Goal: Task Accomplishment & Management: Use online tool/utility

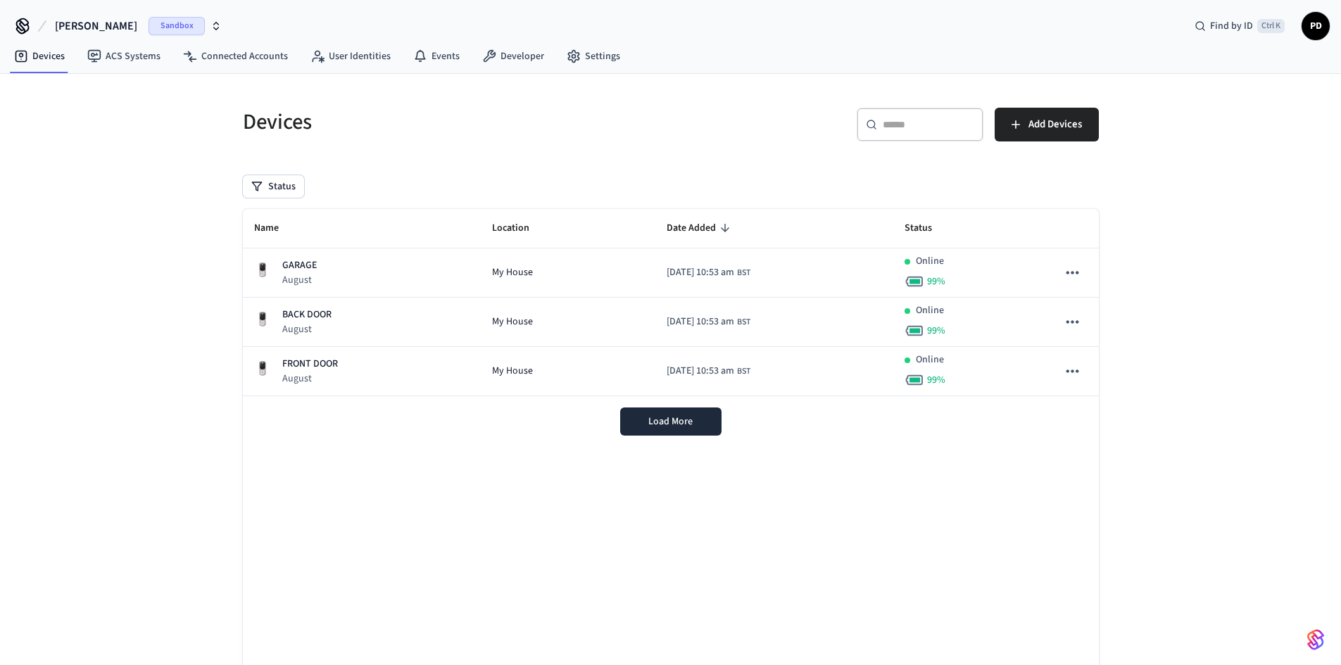
click at [158, 31] on span "Sandbox" at bounding box center [177, 26] width 56 height 18
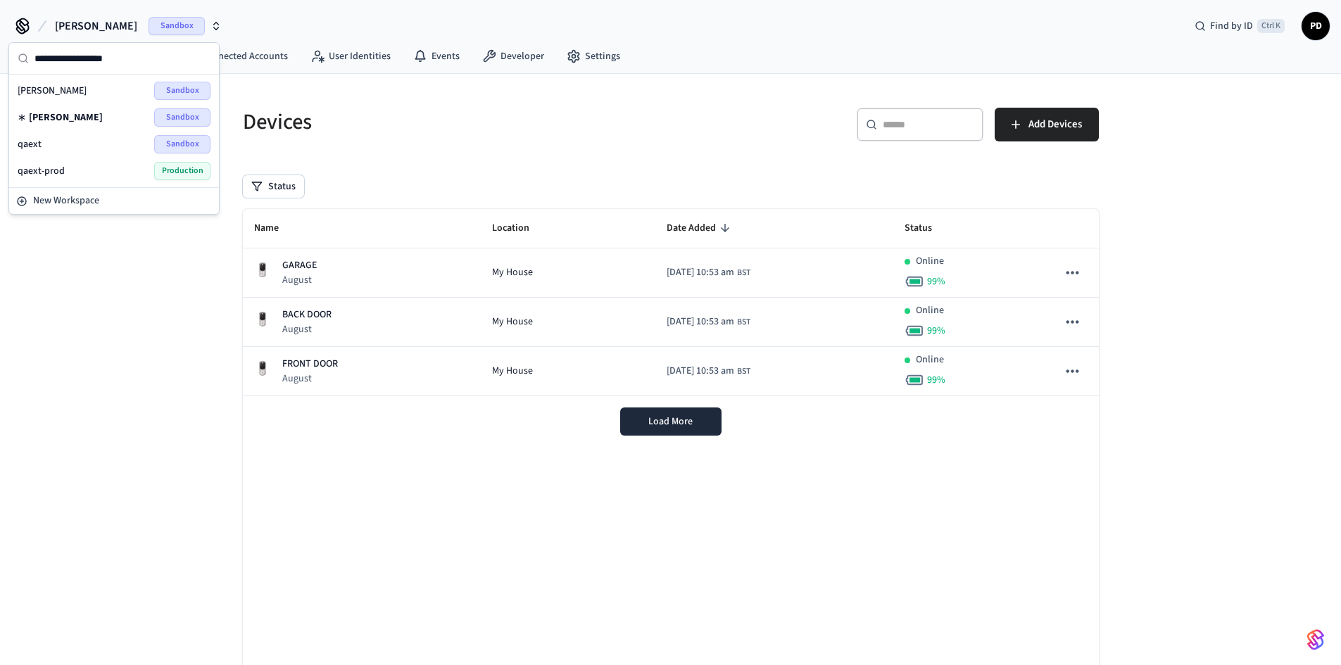
click at [103, 147] on div "qaext Sandbox" at bounding box center [114, 144] width 193 height 18
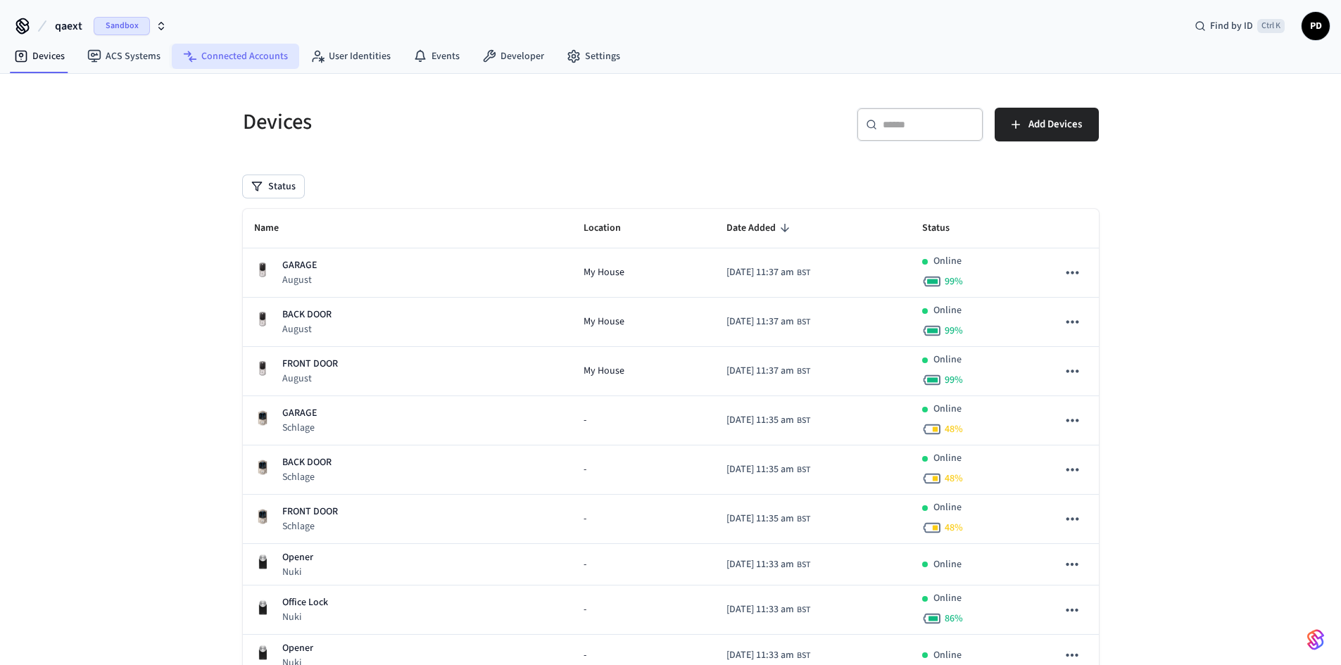
click at [234, 56] on link "Connected Accounts" at bounding box center [235, 56] width 127 height 25
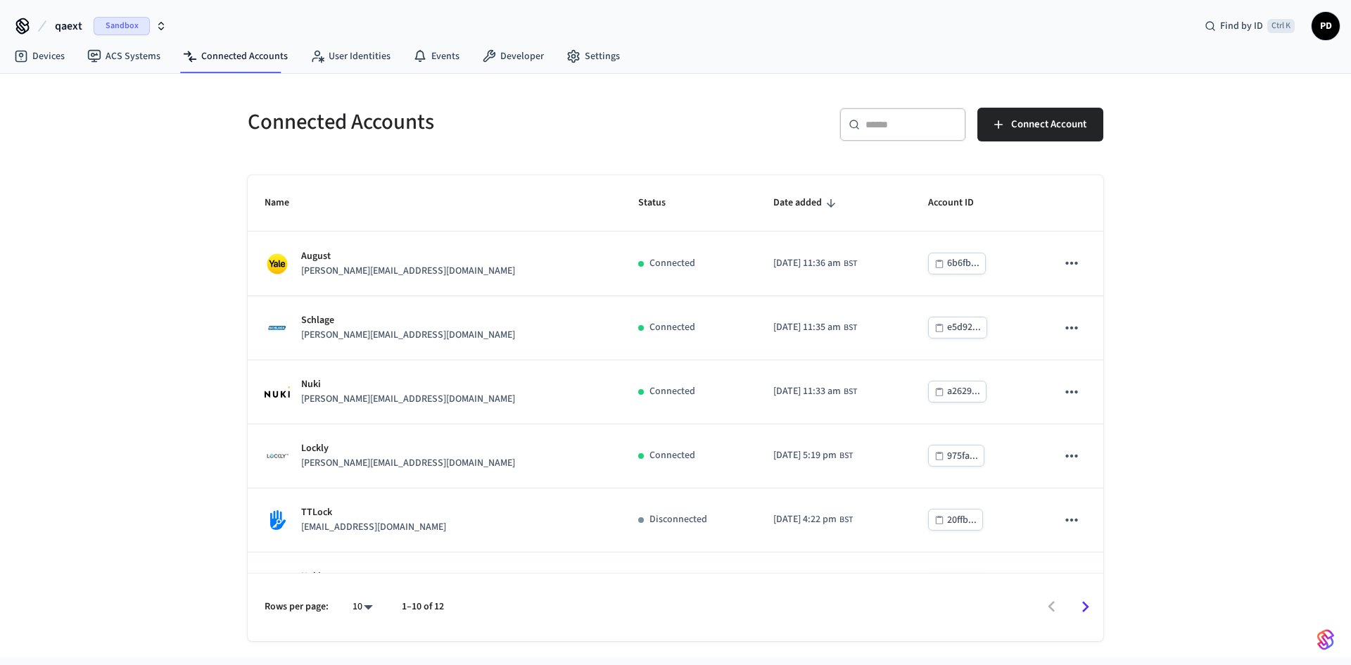
click at [1083, 612] on icon "Go to next page" at bounding box center [1086, 606] width 7 height 11
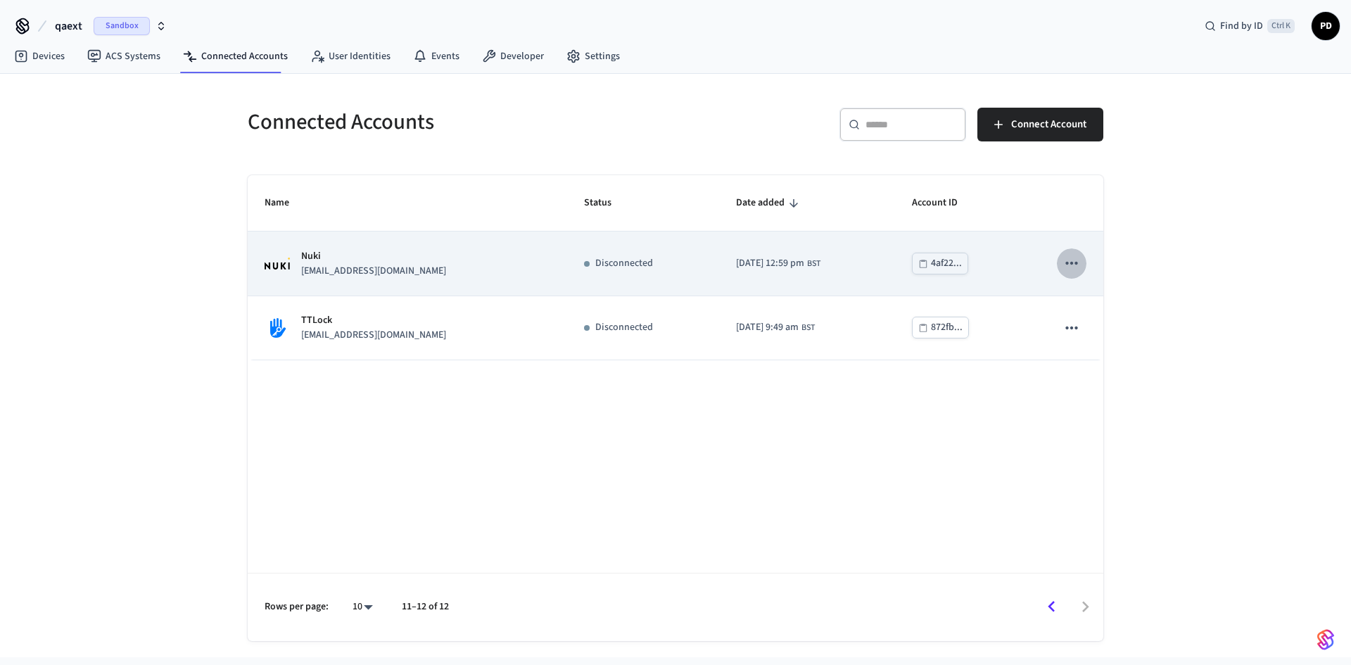
click at [1078, 269] on icon "sticky table" at bounding box center [1072, 263] width 18 height 18
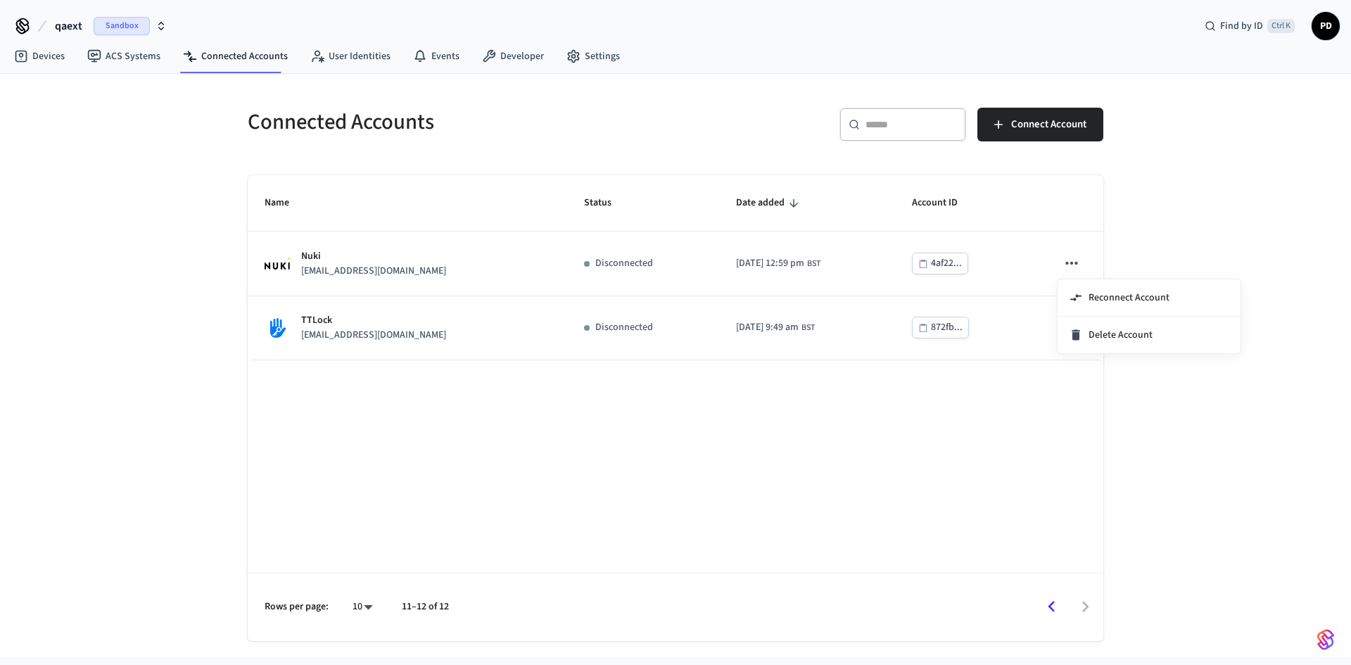
click at [446, 57] on div at bounding box center [675, 332] width 1351 height 665
click at [446, 57] on link "Events" at bounding box center [436, 56] width 69 height 25
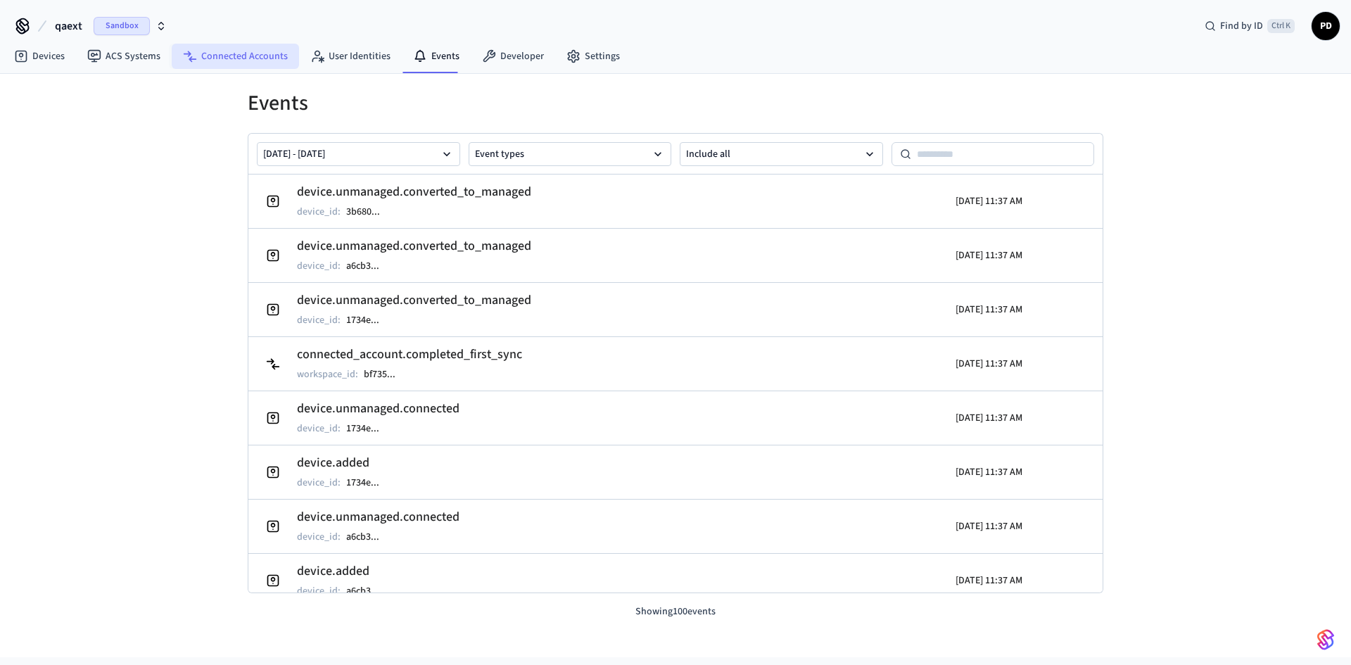
click at [257, 58] on link "Connected Accounts" at bounding box center [235, 56] width 127 height 25
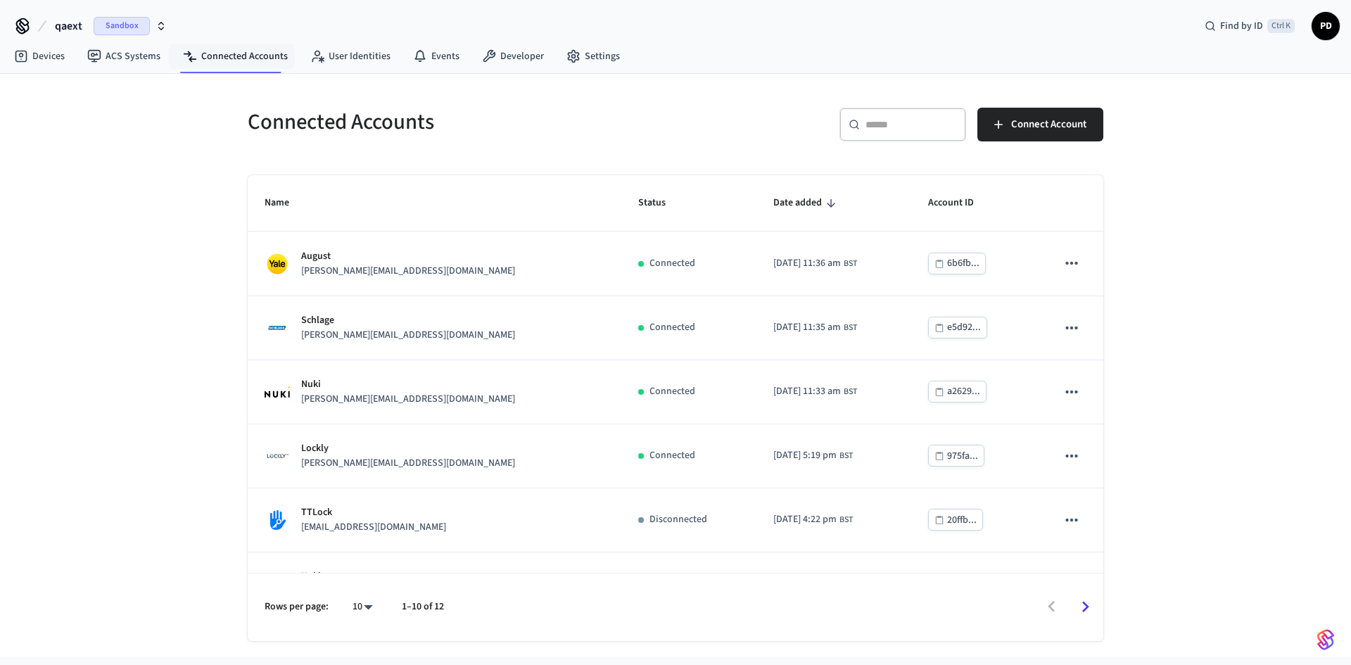
click at [650, 153] on div "Connected Accounts ​ ​ Connect Account Name Status Date added Account ID August…" at bounding box center [675, 366] width 878 height 550
click at [27, 65] on link "Devices" at bounding box center [39, 56] width 73 height 25
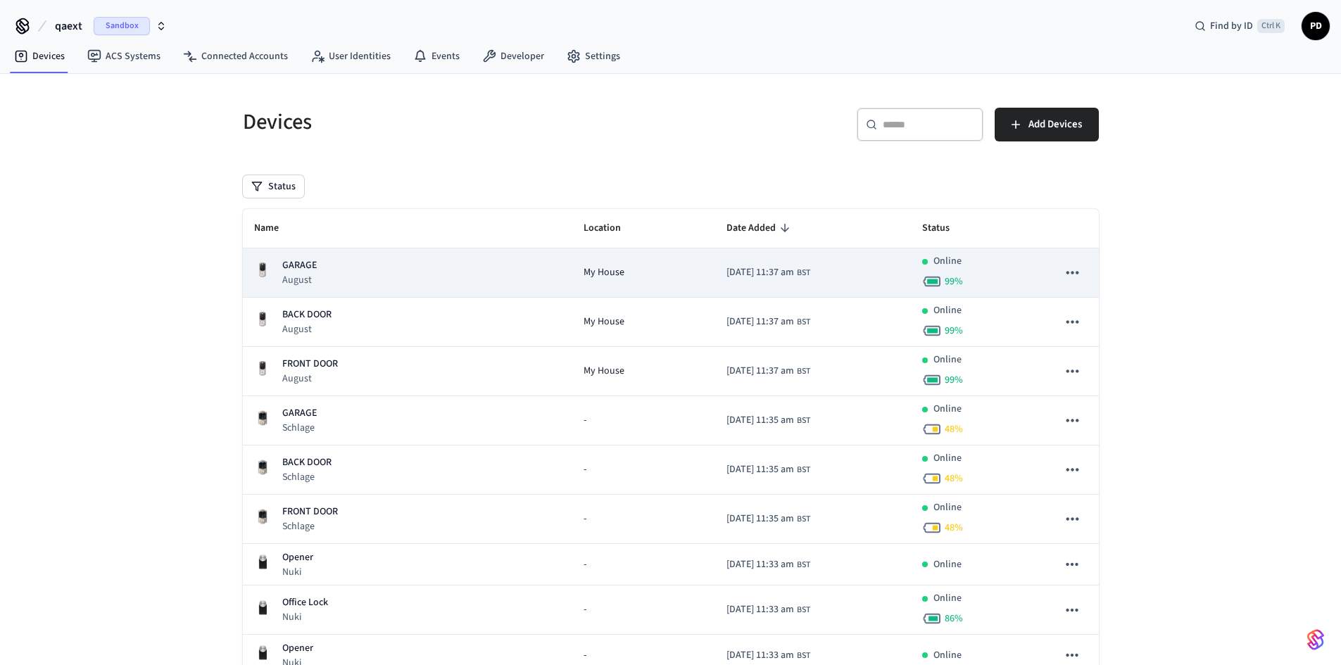
click at [311, 263] on p "GARAGE" at bounding box center [299, 265] width 34 height 15
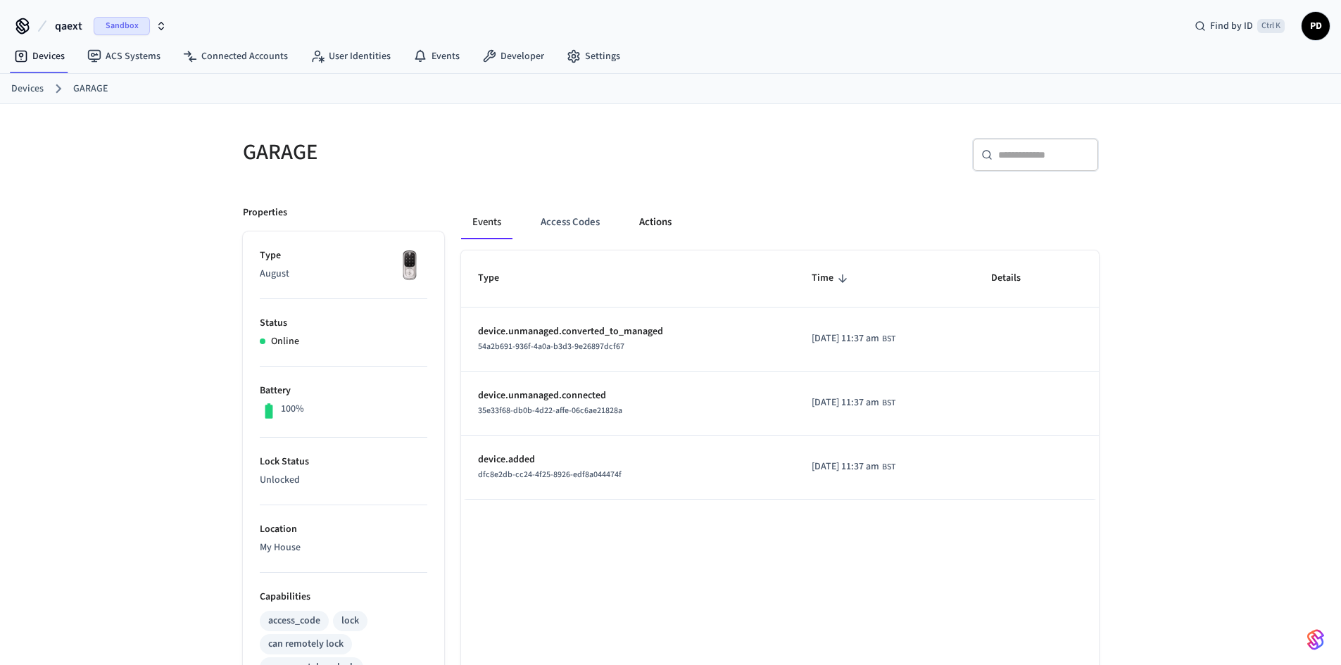
click at [647, 232] on button "Actions" at bounding box center [655, 223] width 55 height 34
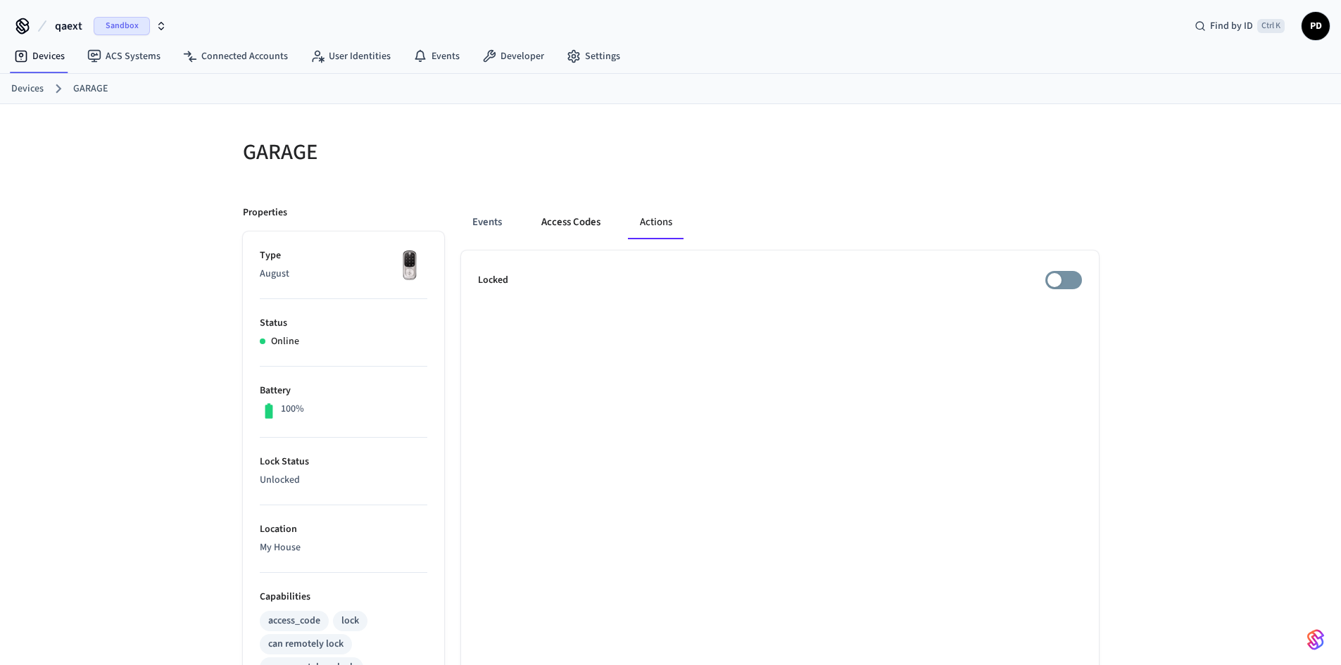
click at [564, 229] on button "Access Codes" at bounding box center [571, 223] width 82 height 34
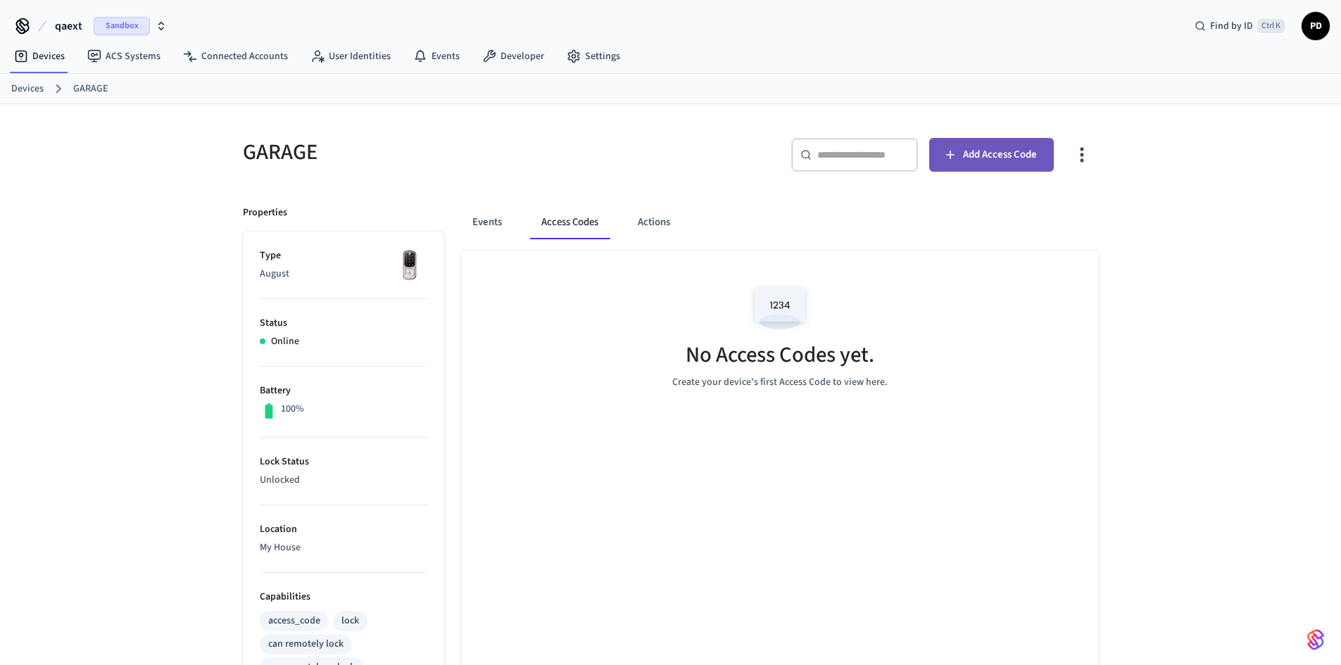
click at [980, 156] on span "Add Access Code" at bounding box center [1000, 155] width 74 height 18
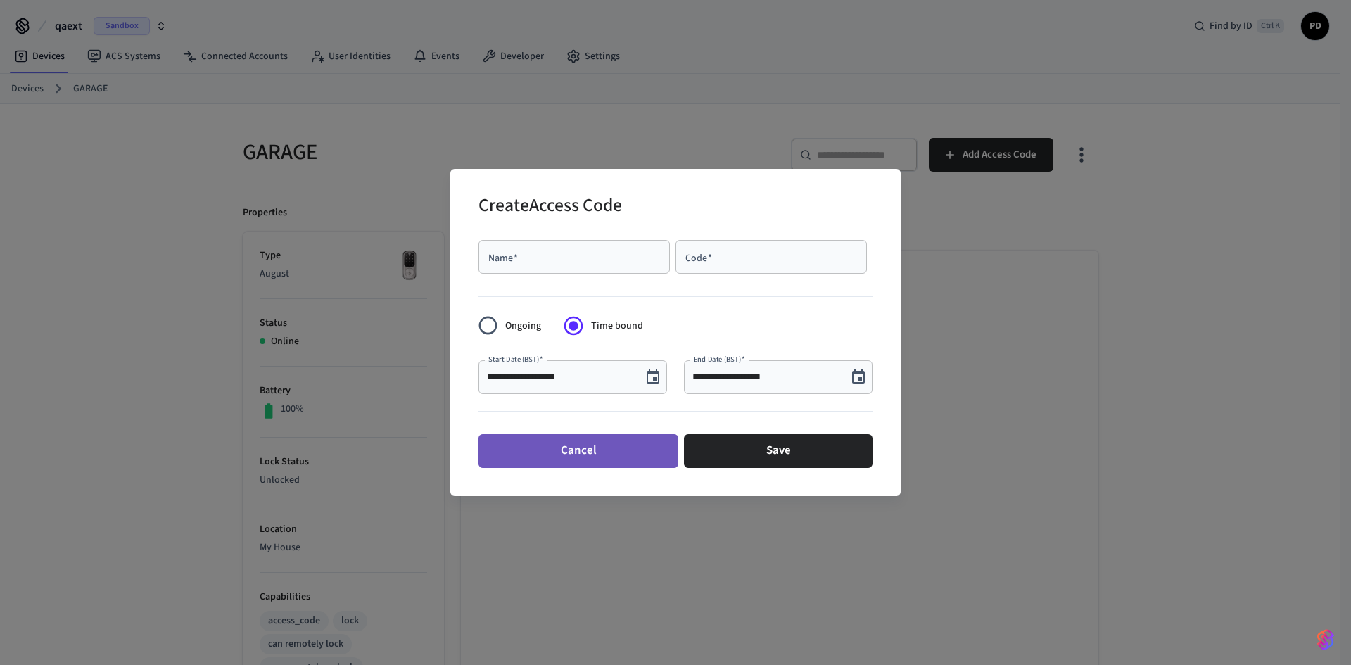
click at [609, 455] on button "Cancel" at bounding box center [579, 451] width 200 height 34
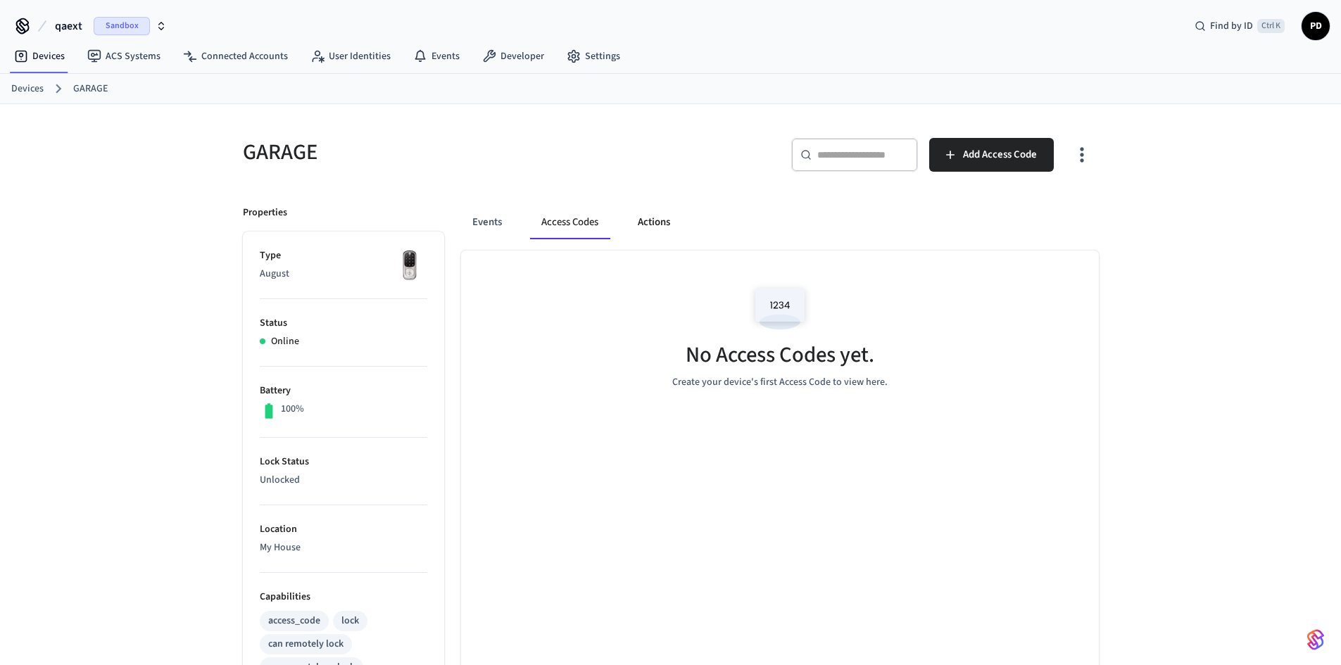
click at [641, 237] on button "Actions" at bounding box center [653, 223] width 55 height 34
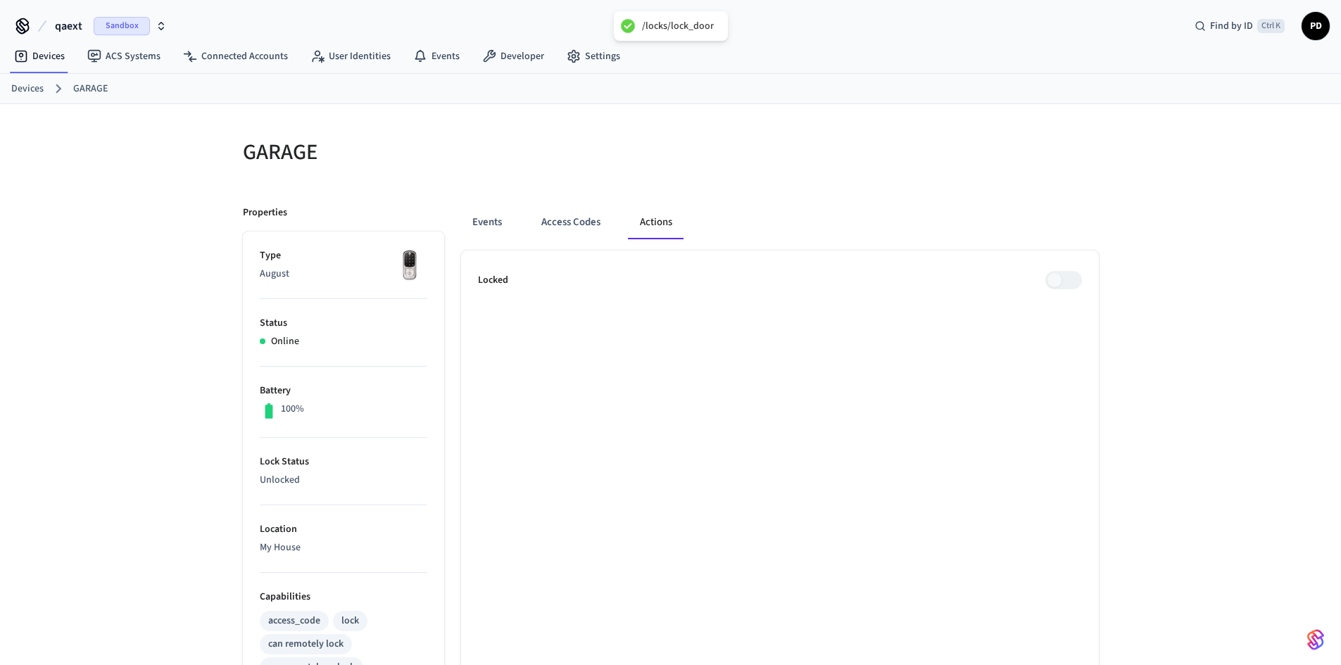
click at [1062, 277] on span at bounding box center [1063, 280] width 37 height 18
click at [581, 230] on button "Access Codes" at bounding box center [571, 223] width 82 height 34
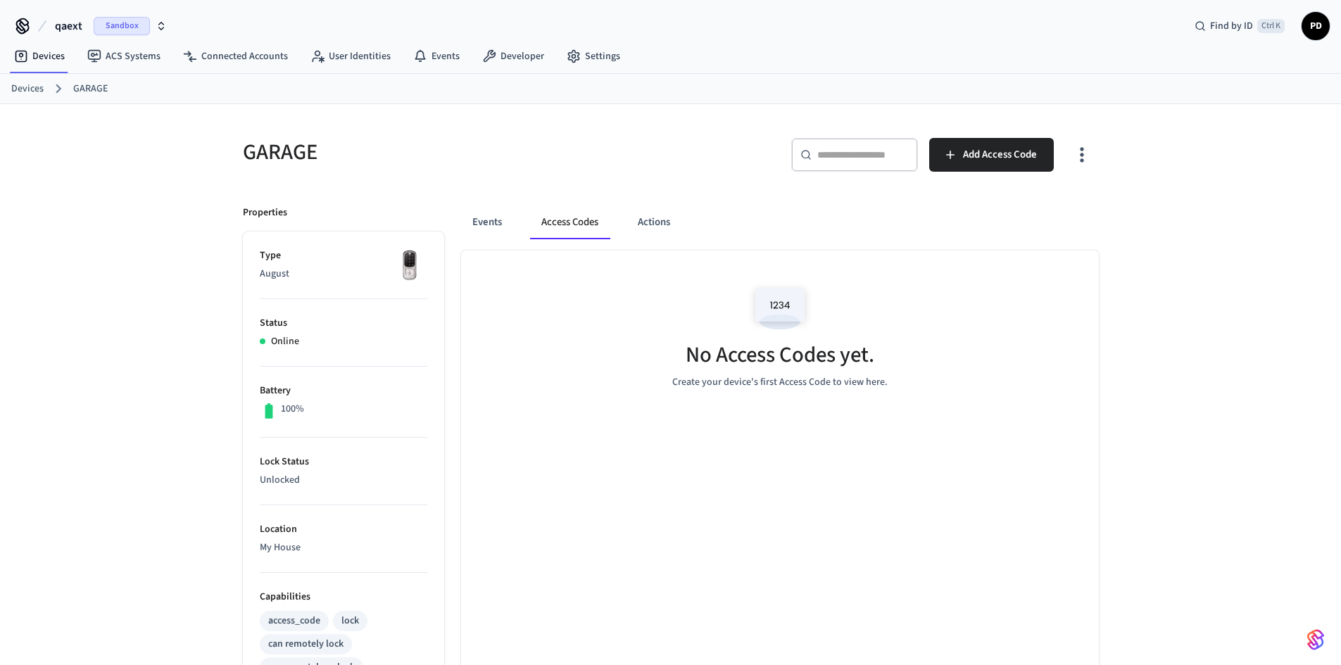
click at [1325, 270] on div "GARAGE ​ ​ Add Access Code Properties Type August Status Online Battery 100% Lo…" at bounding box center [670, 601] width 1341 height 995
